Goal: Check status: Check status

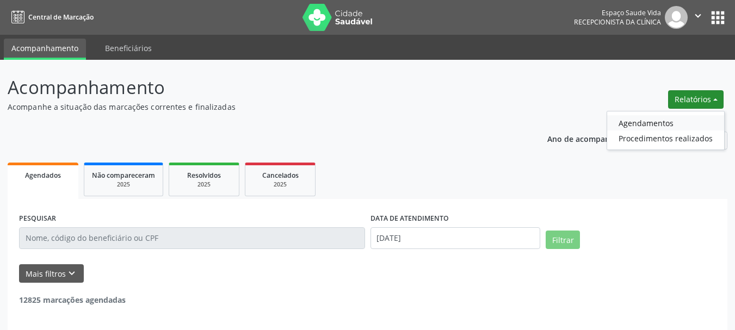
click at [627, 122] on link "Agendamentos" at bounding box center [665, 122] width 117 height 15
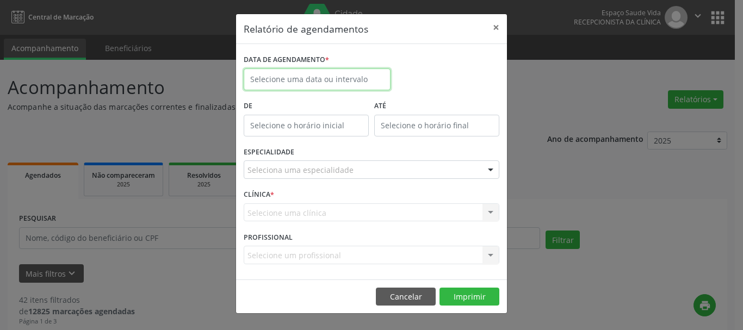
click at [295, 80] on input "text" at bounding box center [317, 80] width 147 height 22
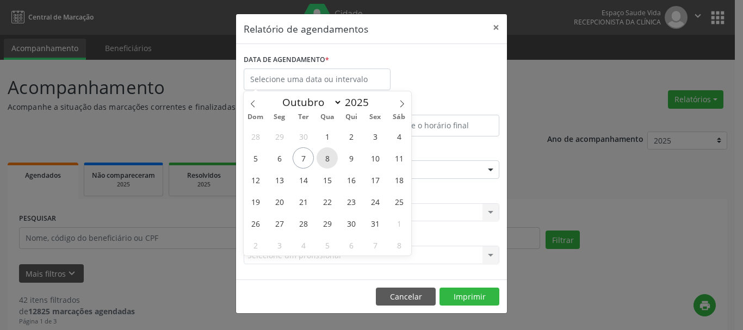
click at [329, 164] on span "8" at bounding box center [327, 157] width 21 height 21
type input "08/10/2025"
click at [329, 164] on span "8" at bounding box center [327, 157] width 21 height 21
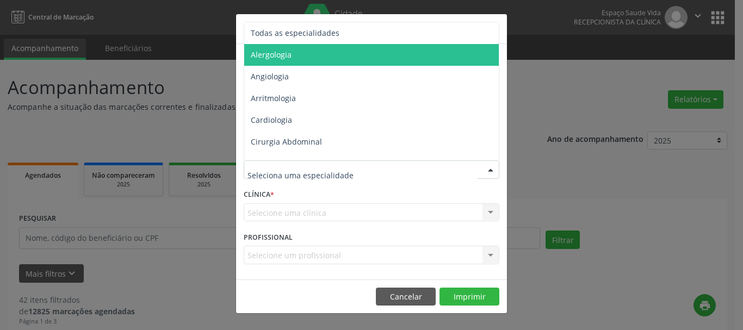
click at [281, 32] on span "Todas as especialidades" at bounding box center [295, 33] width 89 height 10
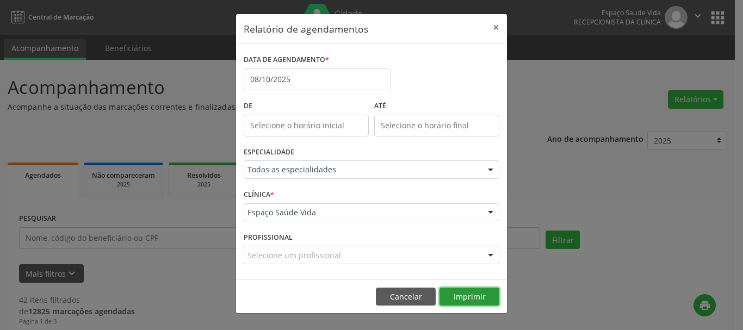
click at [465, 297] on button "Imprimir" at bounding box center [470, 297] width 60 height 19
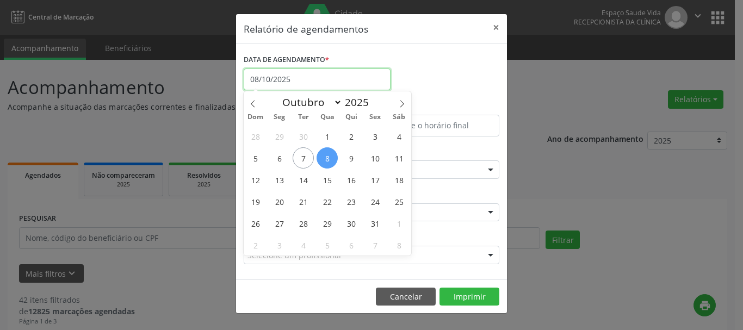
click at [295, 76] on input "08/10/2025" at bounding box center [317, 80] width 147 height 22
click at [347, 157] on span "9" at bounding box center [351, 157] width 21 height 21
type input "09/10/2025"
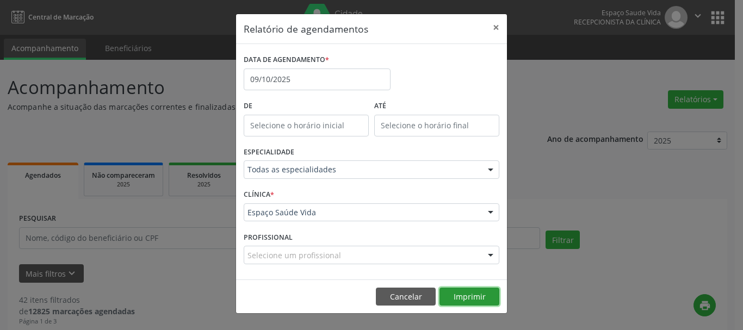
click at [455, 296] on button "Imprimir" at bounding box center [470, 297] width 60 height 19
